Goal: Download file/media

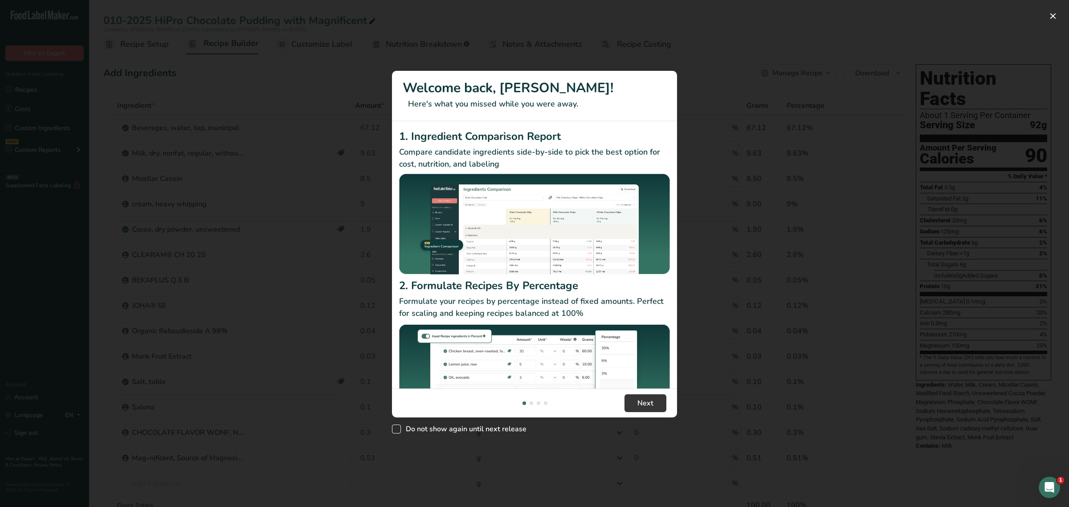
click at [400, 428] on span "New Features" at bounding box center [396, 429] width 9 height 9
click at [398, 428] on input "Do not show again until next release" at bounding box center [395, 429] width 6 height 6
checkbox input "true"
click at [1053, 17] on button "New Features" at bounding box center [1053, 16] width 14 height 14
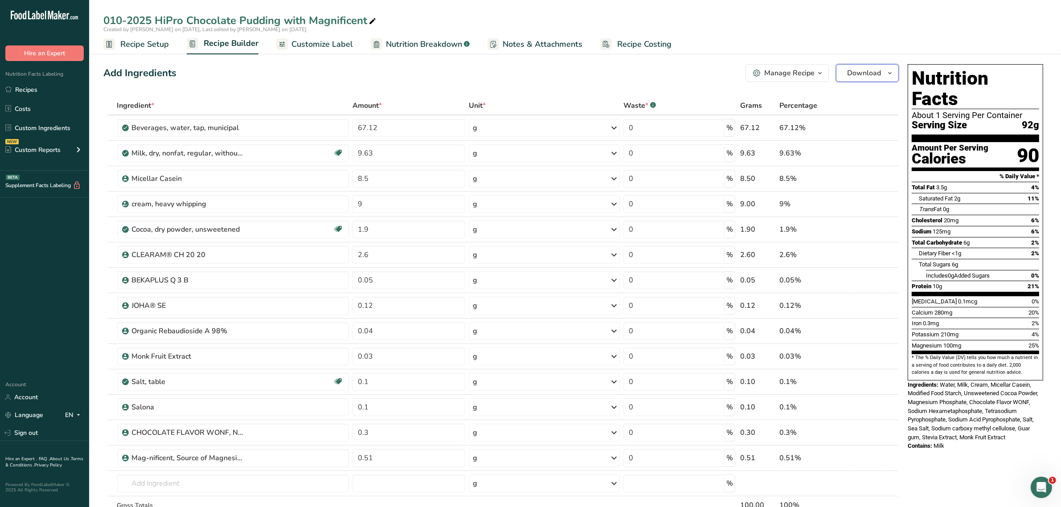
drag, startPoint x: 863, startPoint y: 72, endPoint x: 887, endPoint y: 86, distance: 27.0
click at [863, 72] on span "Download" at bounding box center [864, 73] width 34 height 11
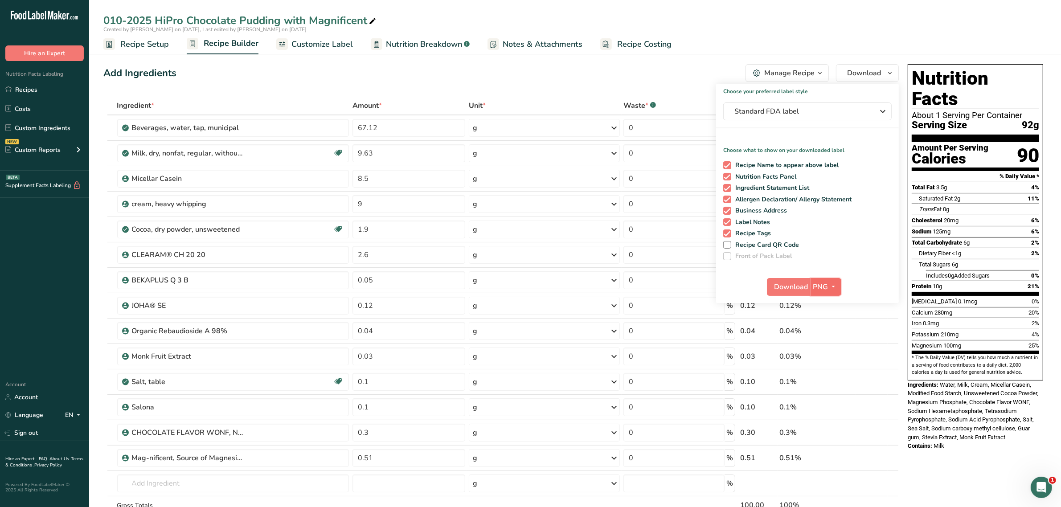
click at [822, 283] on span "PNG" at bounding box center [820, 287] width 15 height 11
click at [828, 299] on link "PNG" at bounding box center [827, 305] width 29 height 15
click at [787, 288] on span "Download" at bounding box center [791, 287] width 34 height 11
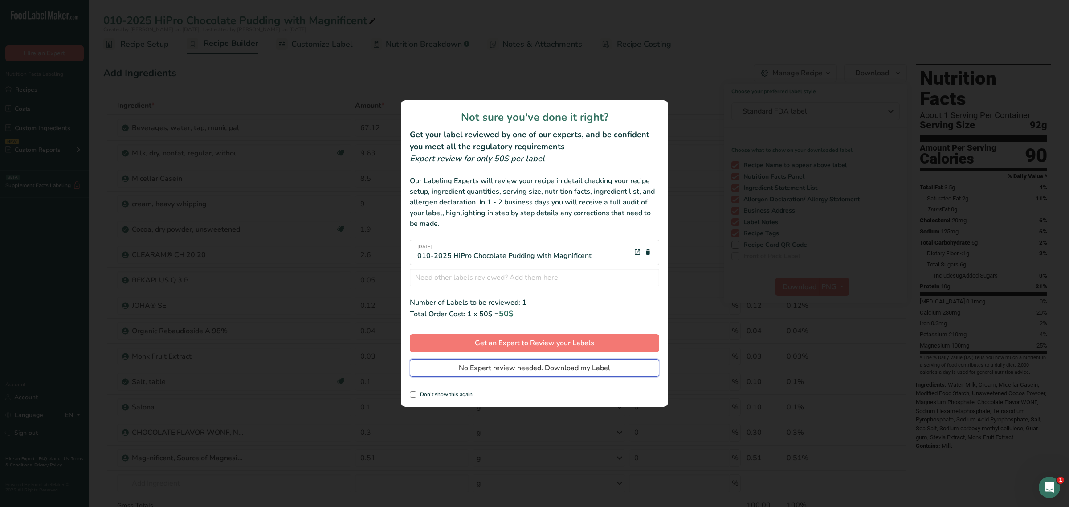
click at [609, 368] on span "No Expert review needed. Download my Label" at bounding box center [534, 368] width 151 height 11
